Goal: Navigation & Orientation: Find specific page/section

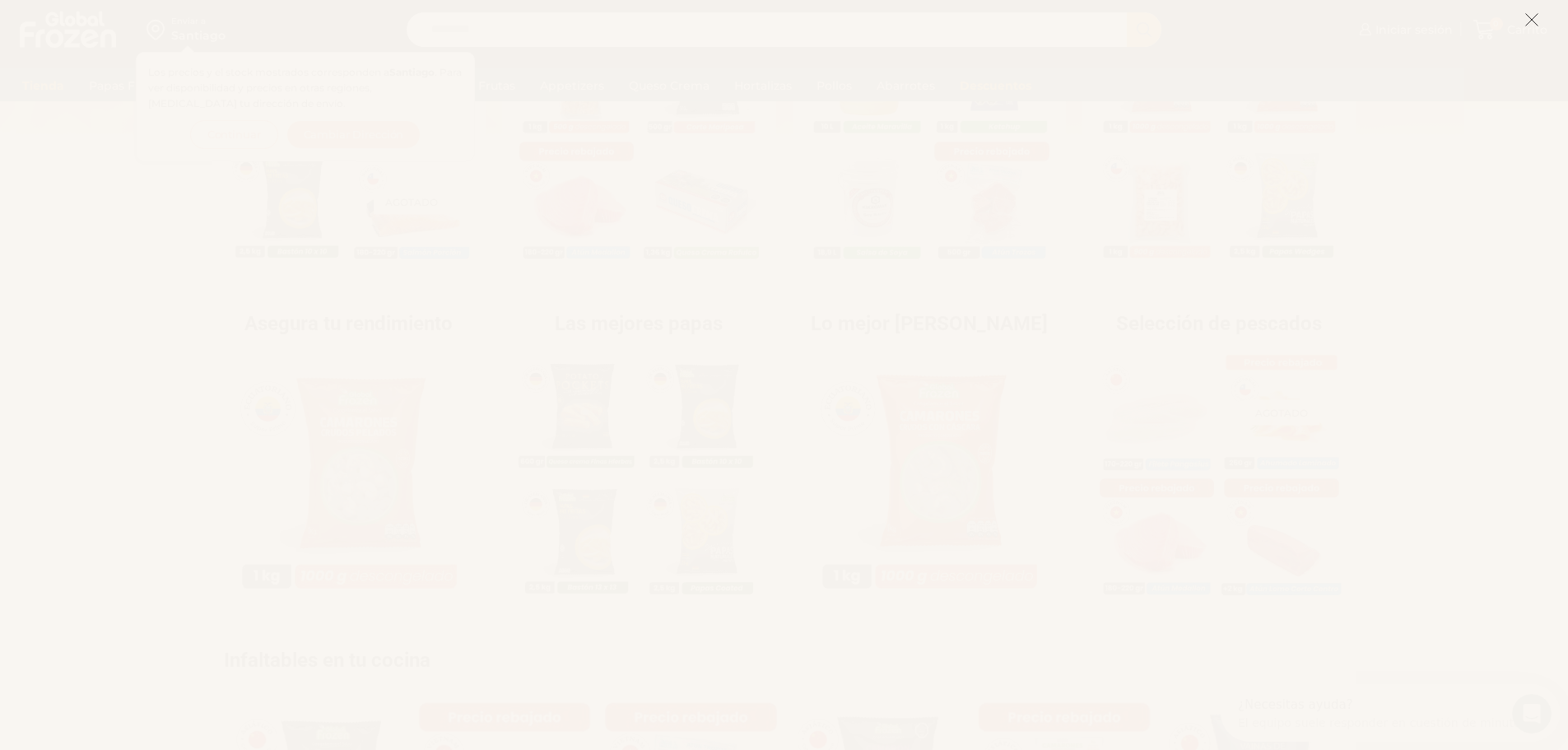
click at [1531, 22] on icon at bounding box center [1532, 20] width 15 height 15
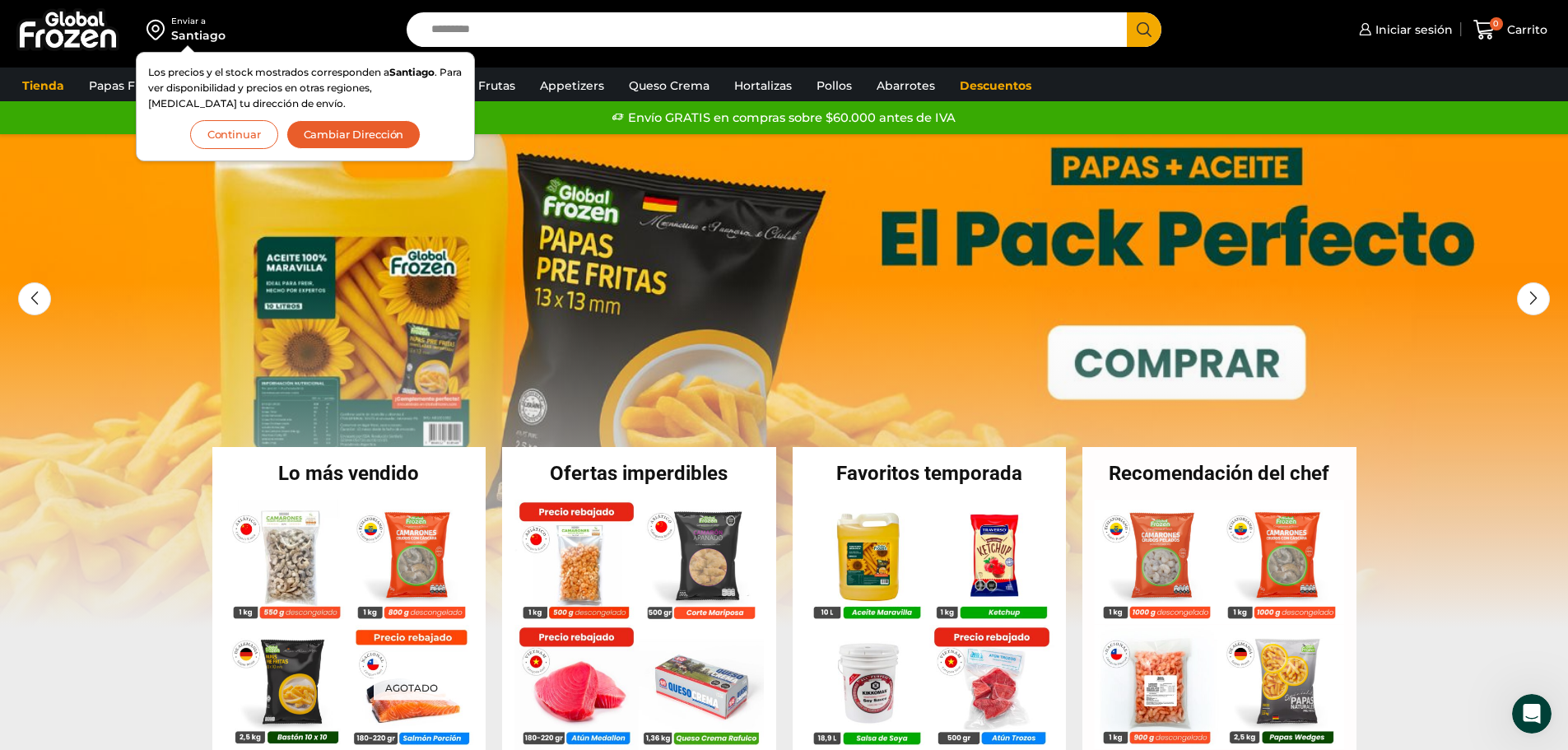
click at [1482, 105] on div "Envío GRATIS en compras sobre $60.000 antes de IVA Envío GRATIS en compras sobr…" at bounding box center [784, 117] width 1563 height 25
click at [1548, 307] on div "Next slide" at bounding box center [1541, 299] width 32 height 32
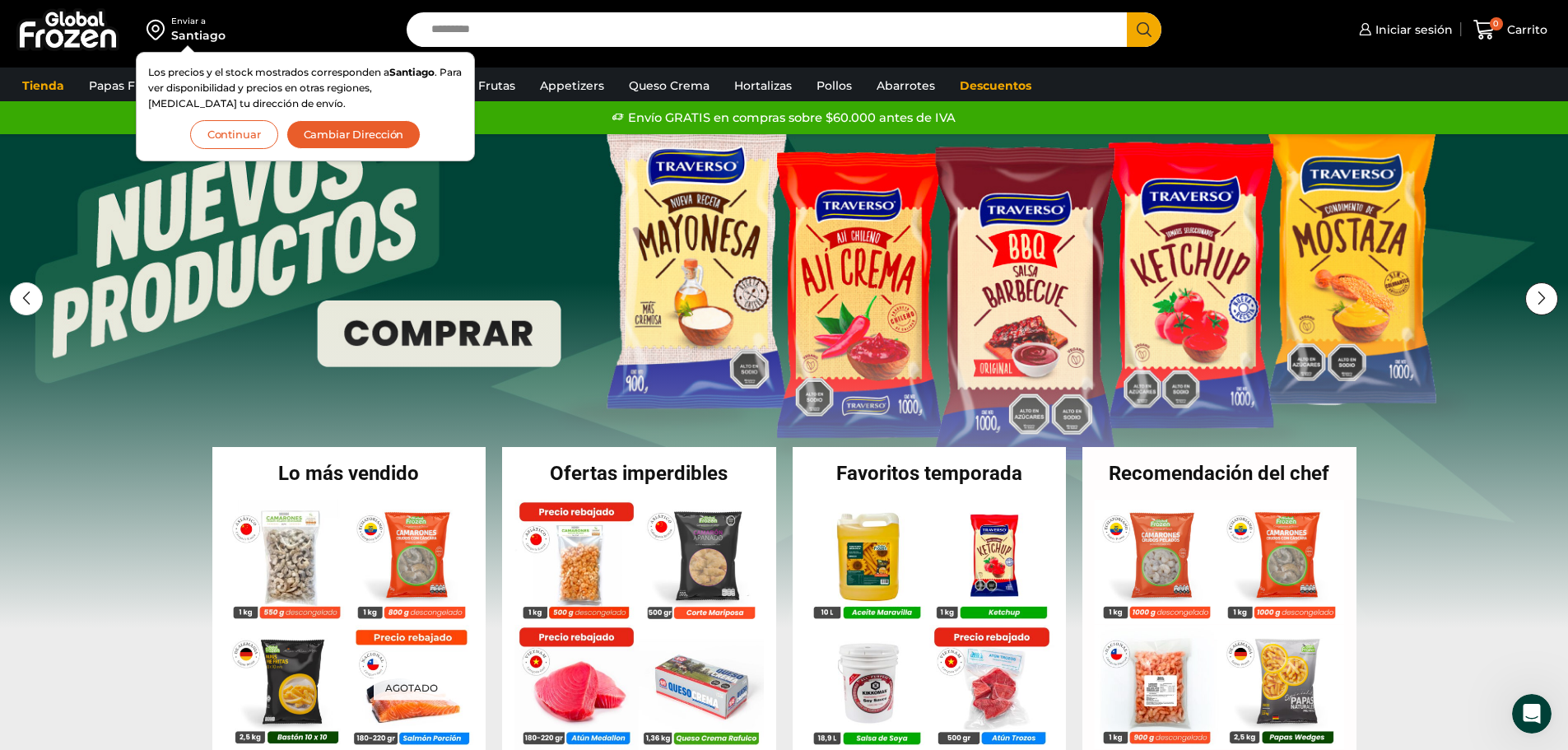
click at [1536, 296] on div "Next slide" at bounding box center [1541, 299] width 32 height 32
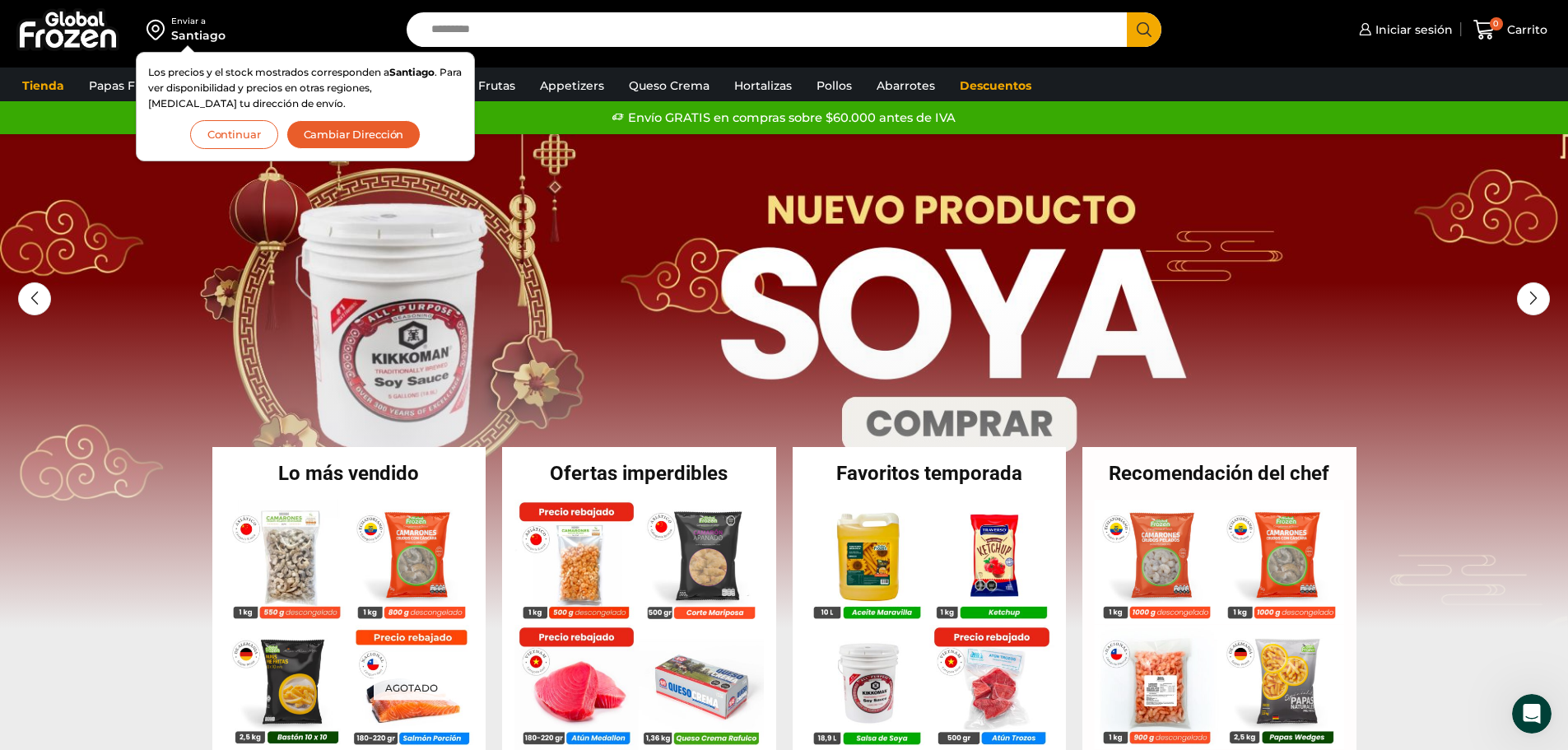
click at [247, 139] on button "Continuar" at bounding box center [234, 135] width 88 height 29
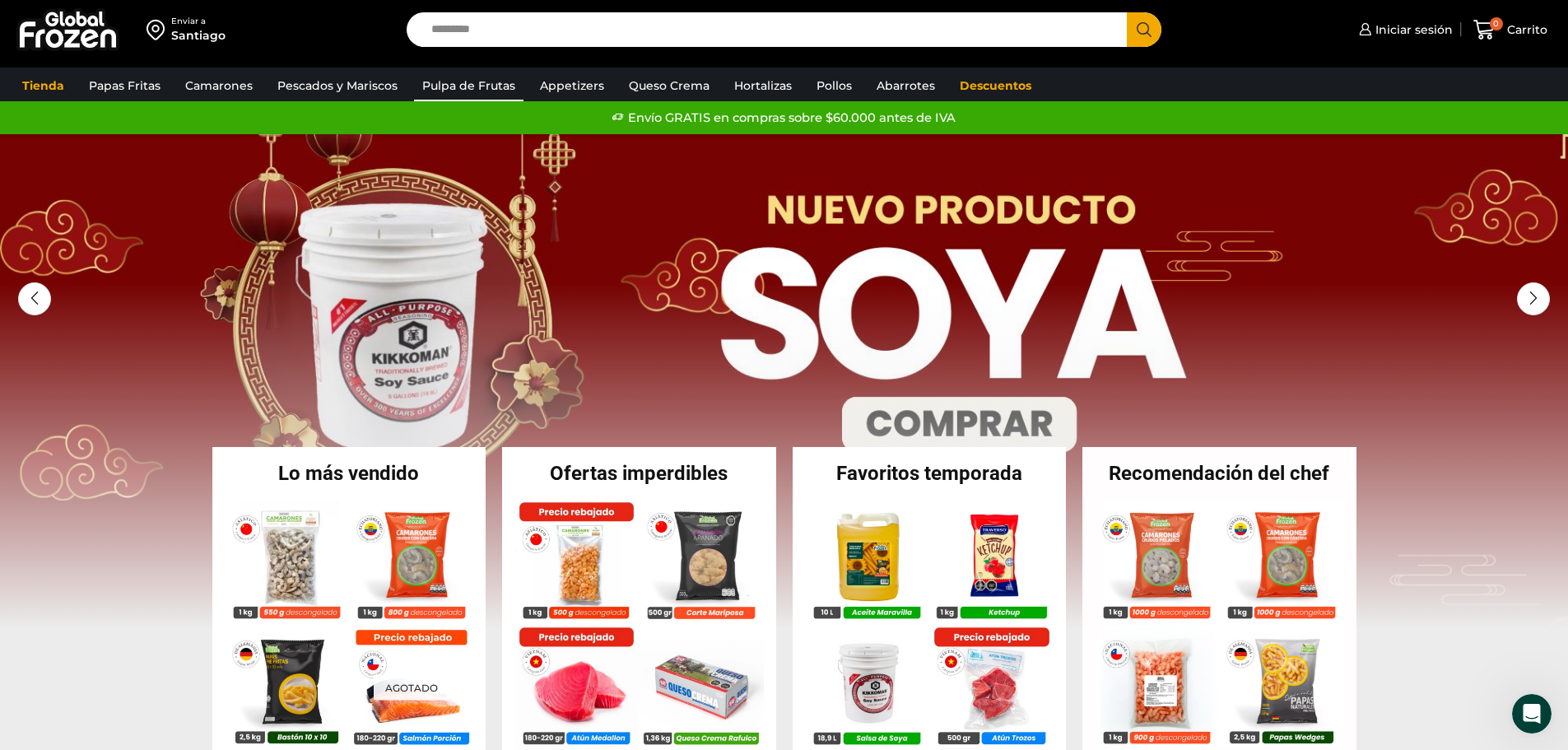
click at [488, 78] on link "Pulpa de Frutas" at bounding box center [469, 85] width 110 height 31
